Goal: Task Accomplishment & Management: Use online tool/utility

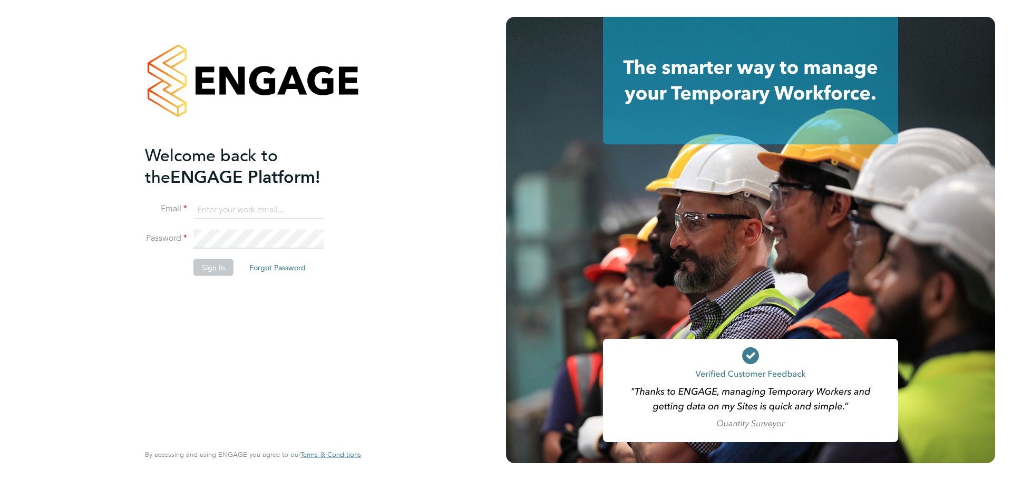
type input "okassim@psrsolutions.co.uk"
click at [388, 279] on div "Welcome back to the ENGAGE Platform! Email okassim@psrsolutions.co.uk Password …" at bounding box center [253, 240] width 506 height 480
click at [215, 272] on button "Sign In" at bounding box center [213, 267] width 40 height 17
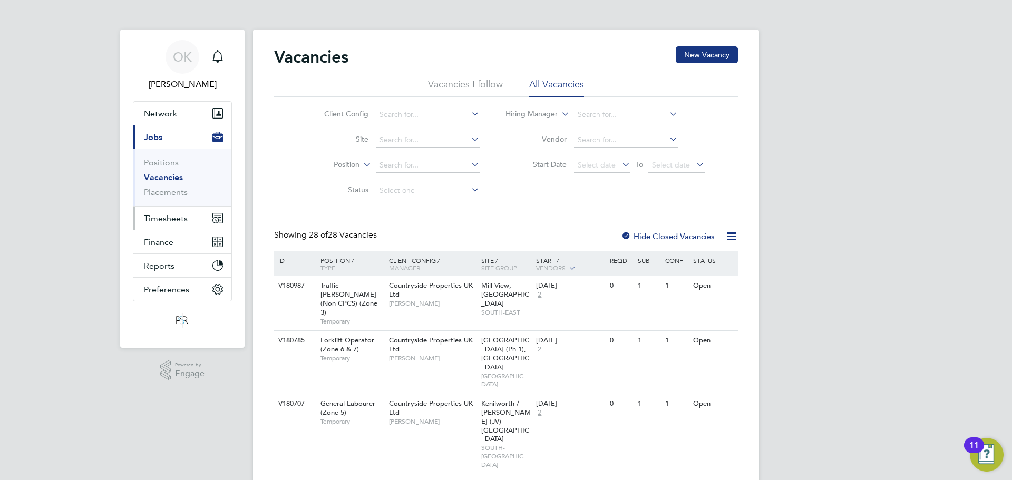
click at [178, 218] on span "Timesheets" at bounding box center [166, 218] width 44 height 10
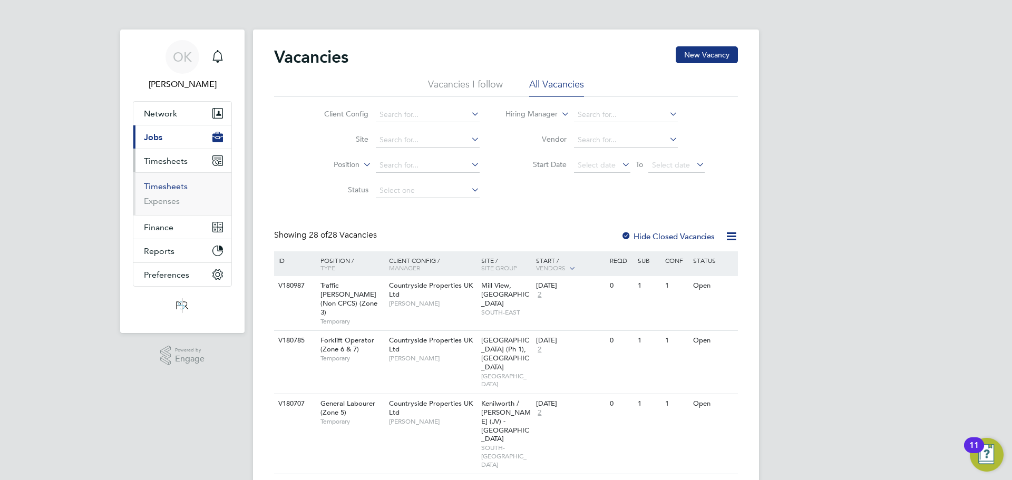
click at [182, 188] on link "Timesheets" at bounding box center [166, 186] width 44 height 10
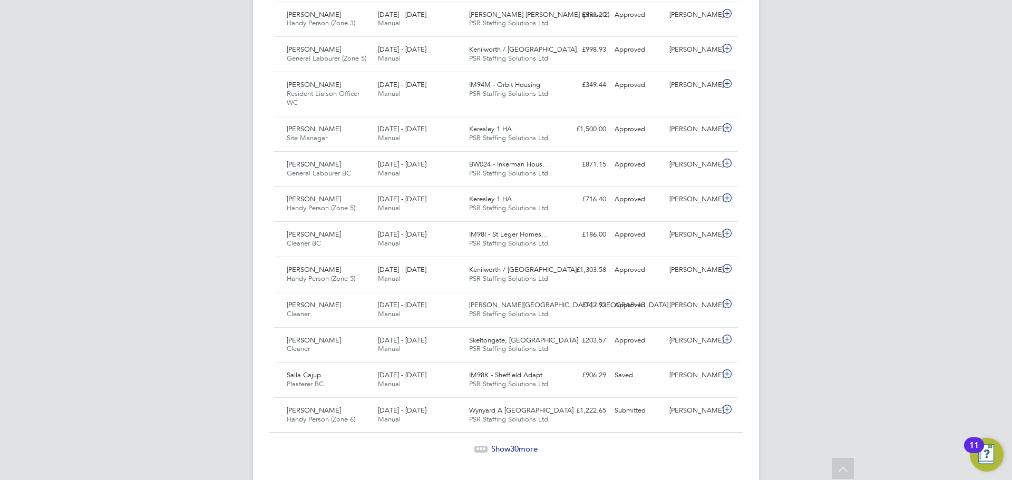
click at [516, 450] on span "30" at bounding box center [514, 449] width 8 height 10
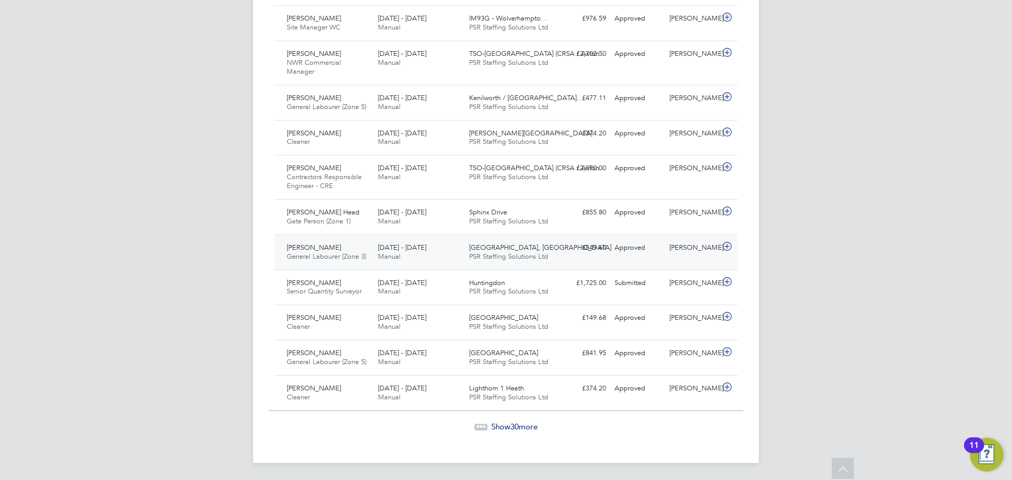
scroll to position [2141, 0]
